Goal: Transaction & Acquisition: Register for event/course

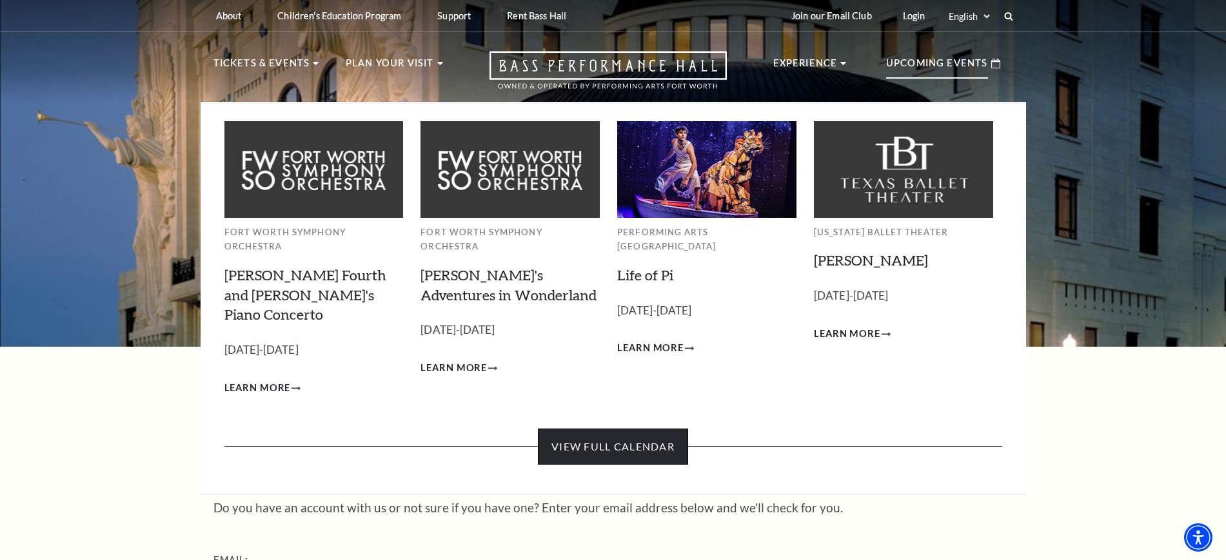
click at [604, 429] on link "View Full Calendar" at bounding box center [613, 447] width 150 height 36
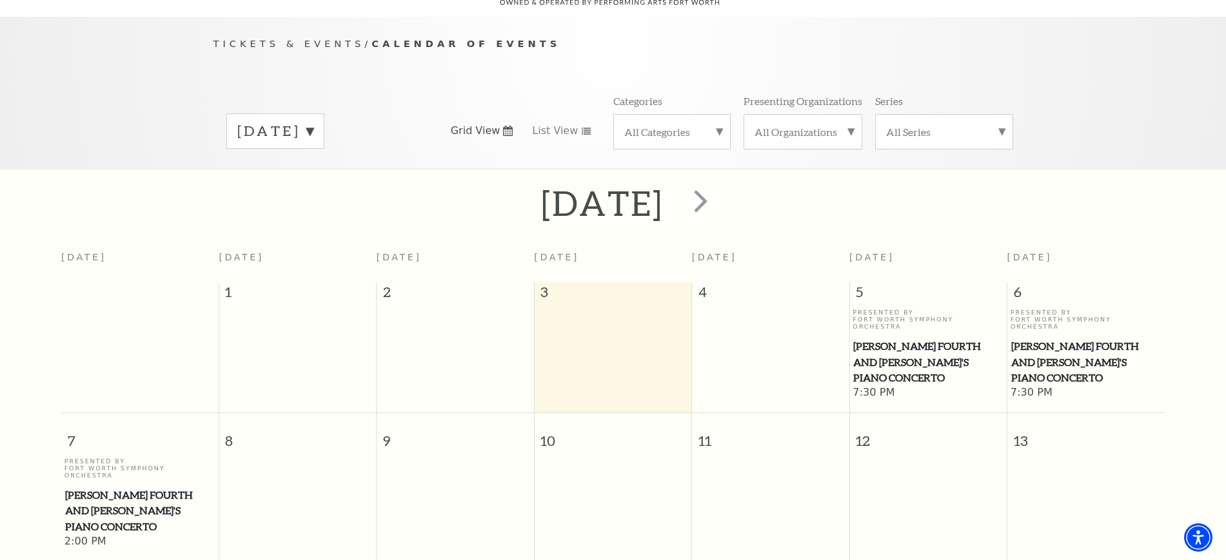
scroll to position [114, 0]
drag, startPoint x: 892, startPoint y: 323, endPoint x: 870, endPoint y: 347, distance: 32.4
click at [870, 347] on span "[PERSON_NAME] Fourth and [PERSON_NAME]'s Piano Concerto" at bounding box center [928, 362] width 150 height 48
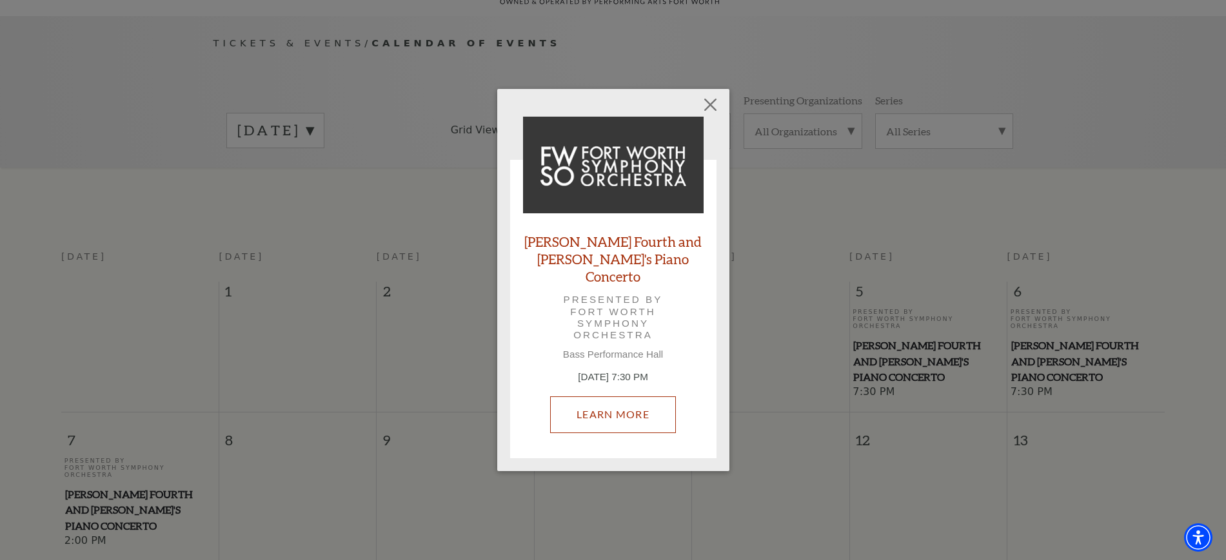
click at [641, 410] on link "Learn More" at bounding box center [613, 414] width 126 height 36
